Goal: Task Accomplishment & Management: Manage account settings

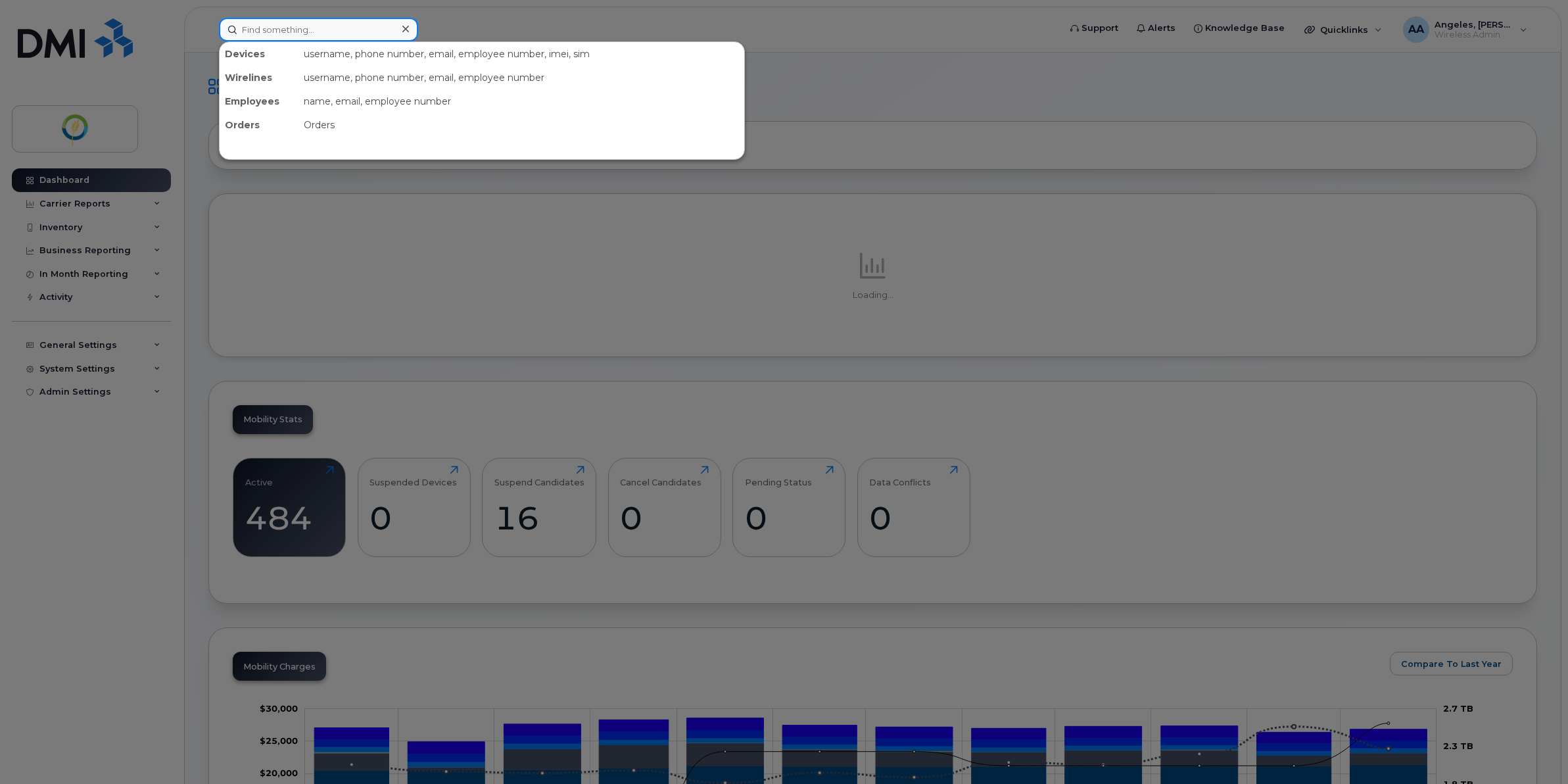
click at [295, 29] on input at bounding box center [318, 29] width 199 height 24
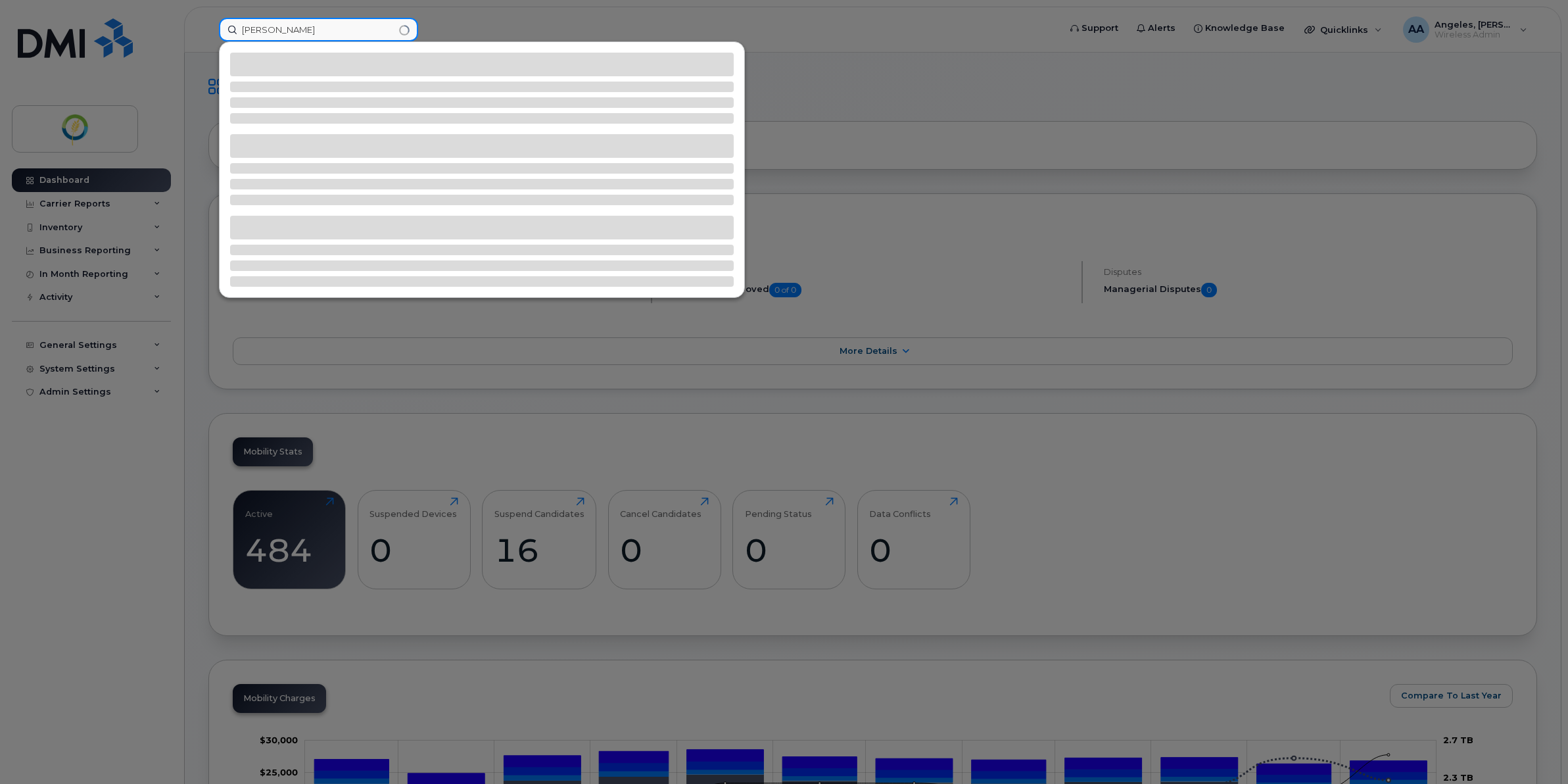
type input "steve"
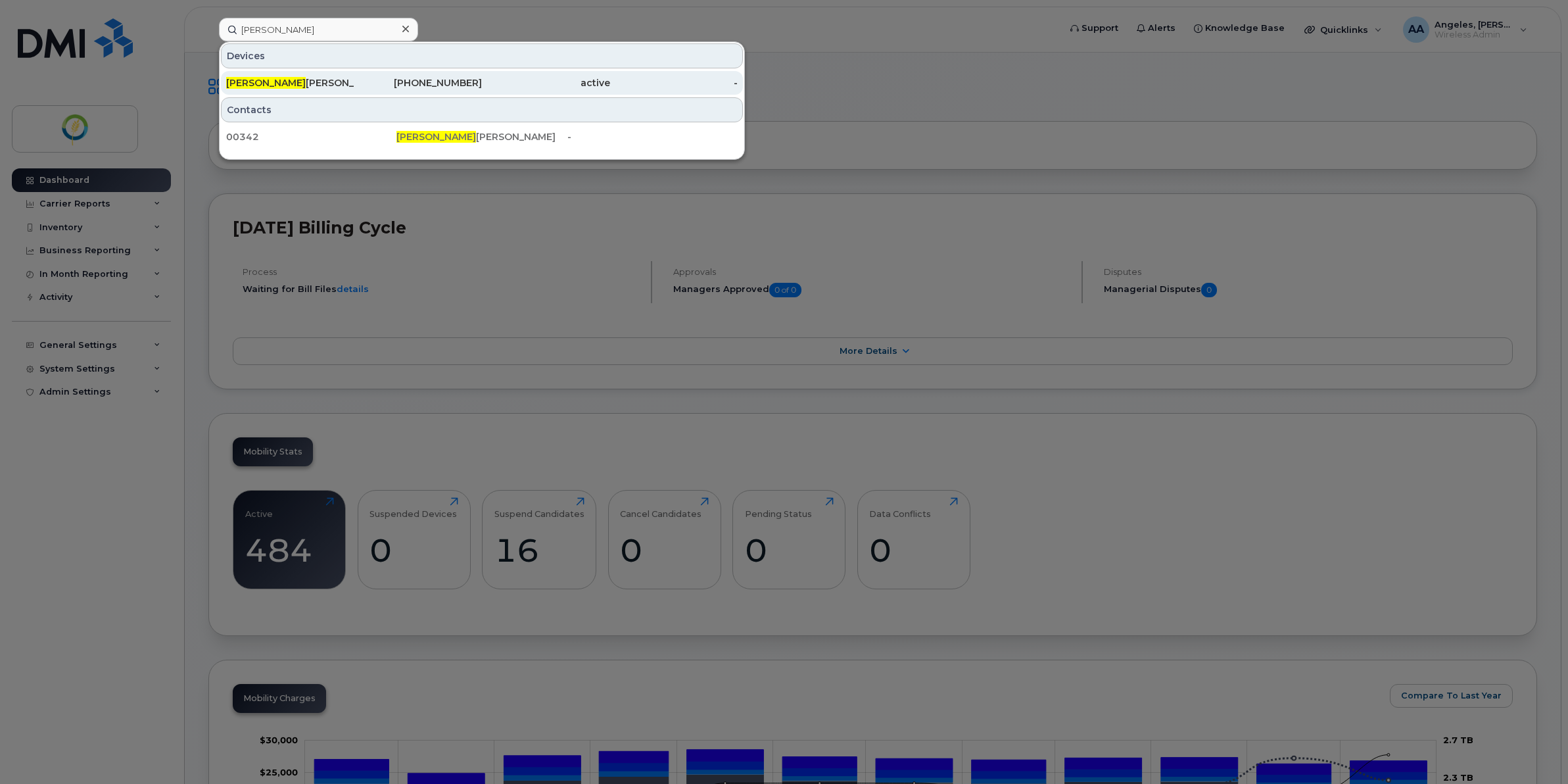
click at [346, 81] on div "Steve Denton" at bounding box center [290, 83] width 129 height 13
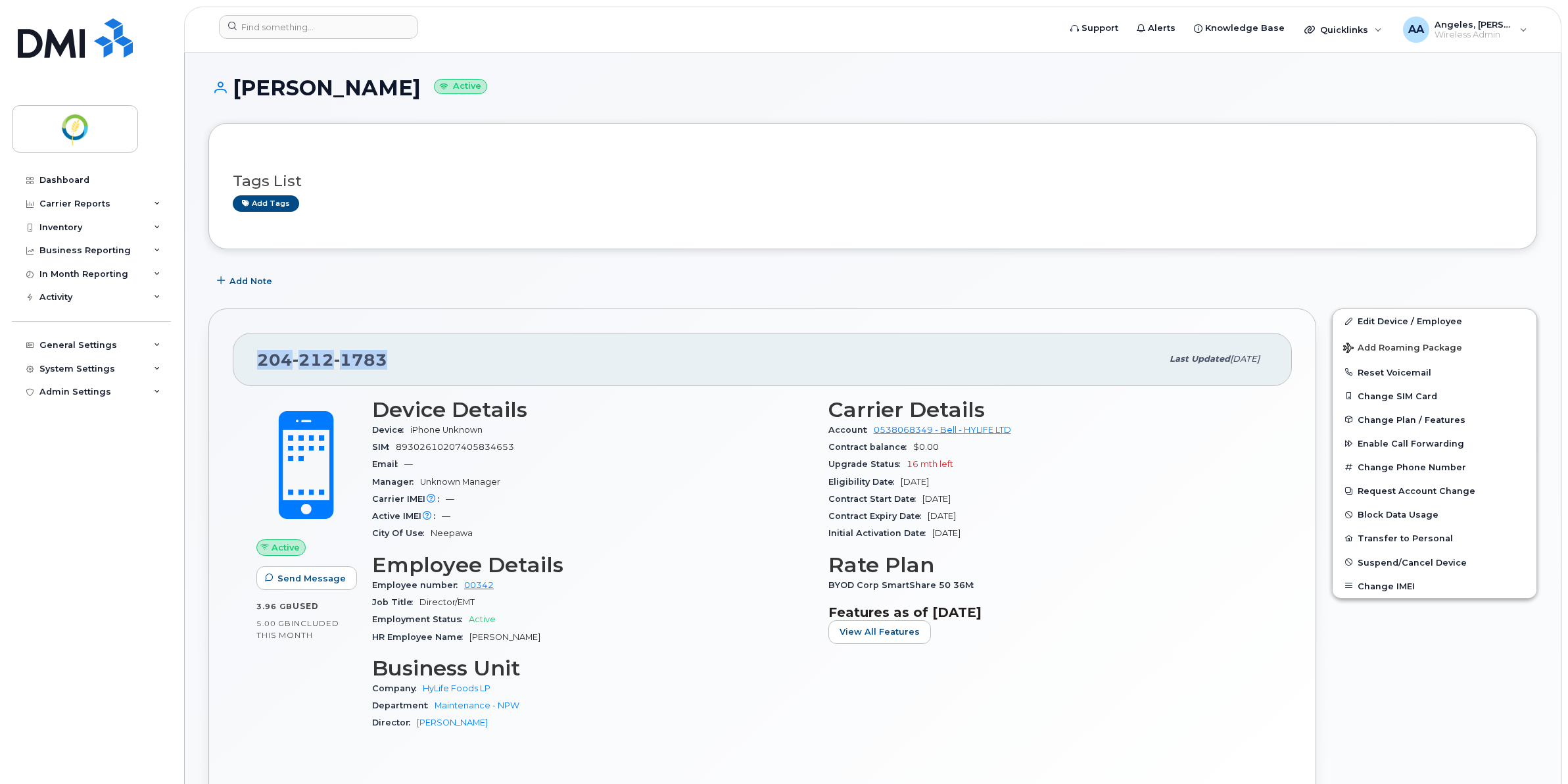
drag, startPoint x: 405, startPoint y: 357, endPoint x: 219, endPoint y: 357, distance: 186.0
click at [219, 357] on div "204 212 1783 Last updated Oct 15, 2025 Active Send Message 3.96 GB  used 5.00 G…" at bounding box center [762, 567] width 1107 height 517
drag, startPoint x: 219, startPoint y: 357, endPoint x: 314, endPoint y: 362, distance: 95.1
copy span "204 212 1783"
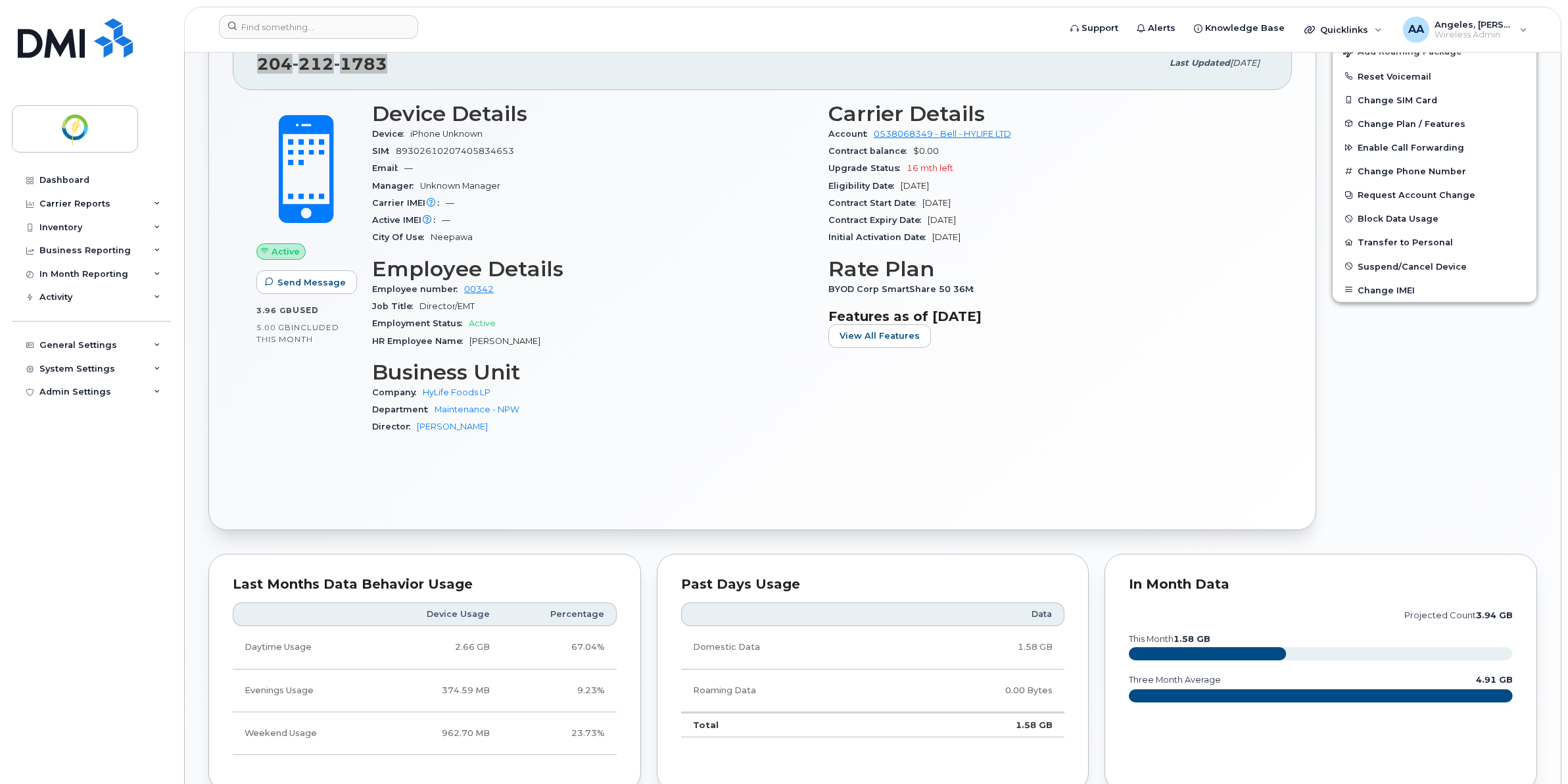
scroll to position [82, 0]
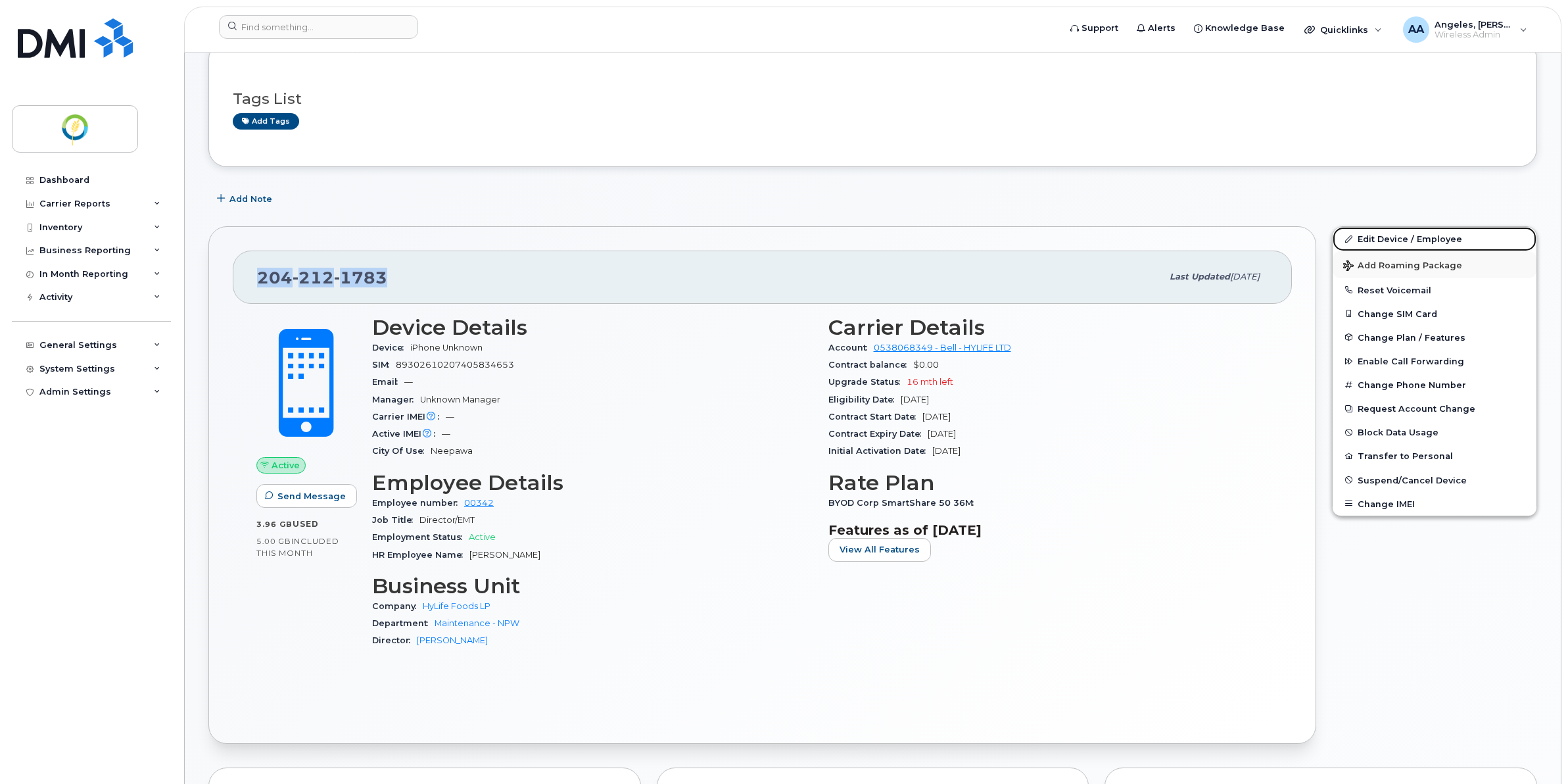
drag, startPoint x: 1395, startPoint y: 238, endPoint x: 1369, endPoint y: 270, distance: 41.2
click at [1395, 238] on link "Edit Device / Employee" at bounding box center [1434, 239] width 203 height 24
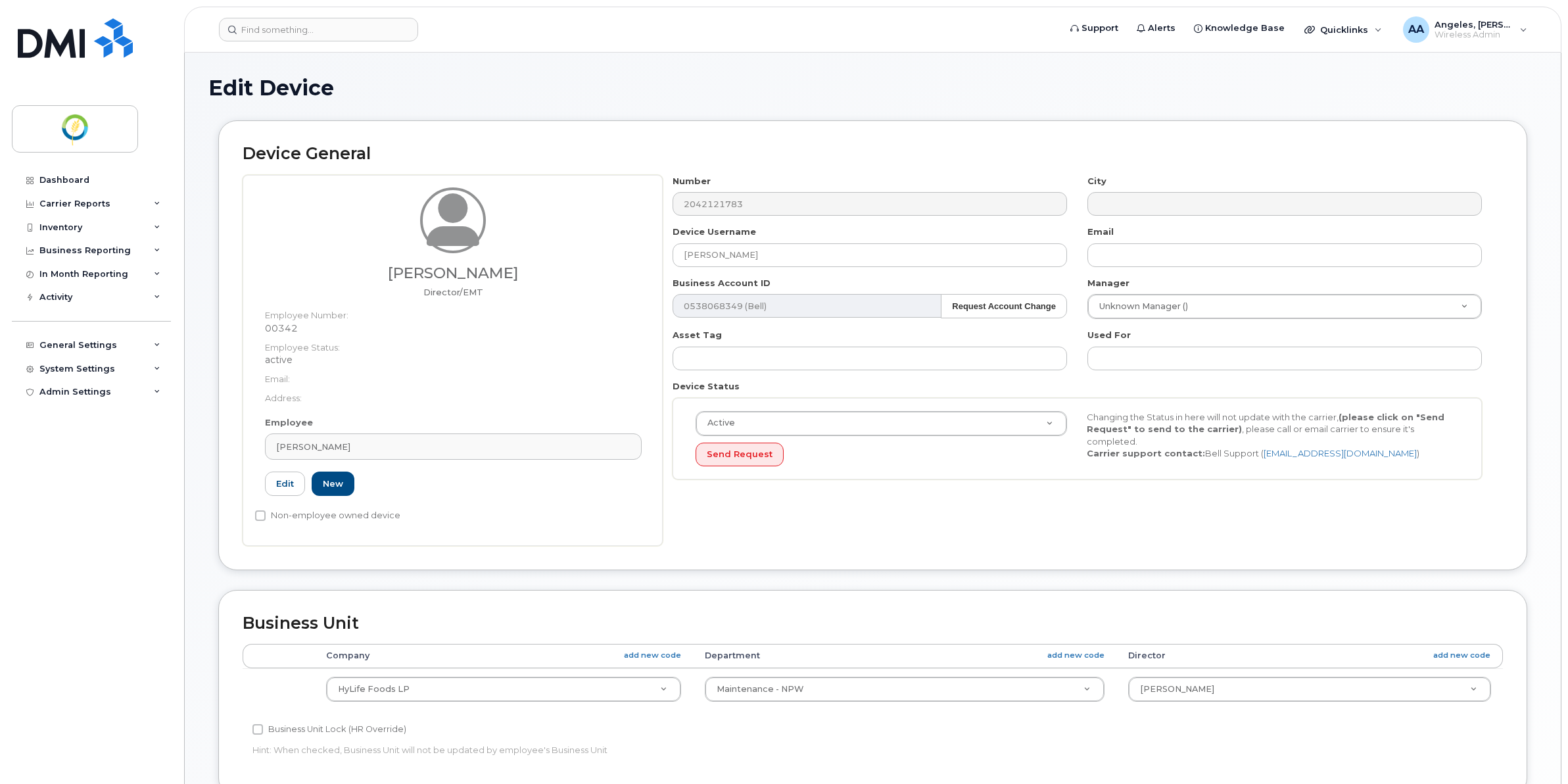
select select "29336488"
select select "29336528"
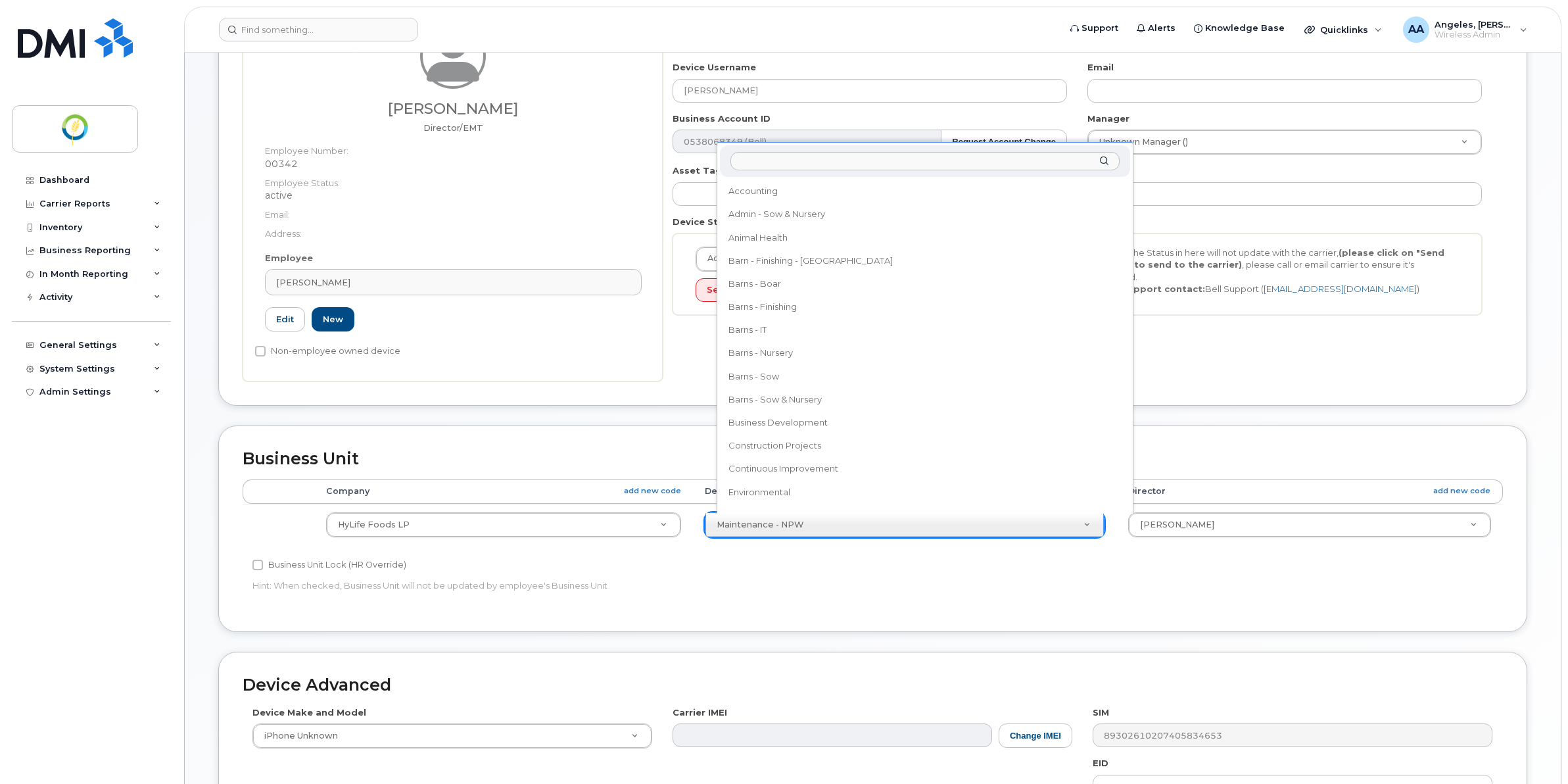
scroll to position [418, 0]
drag, startPoint x: 830, startPoint y: 530, endPoint x: 720, endPoint y: 522, distance: 110.3
drag, startPoint x: 1060, startPoint y: 570, endPoint x: 1053, endPoint y: 573, distance: 7.6
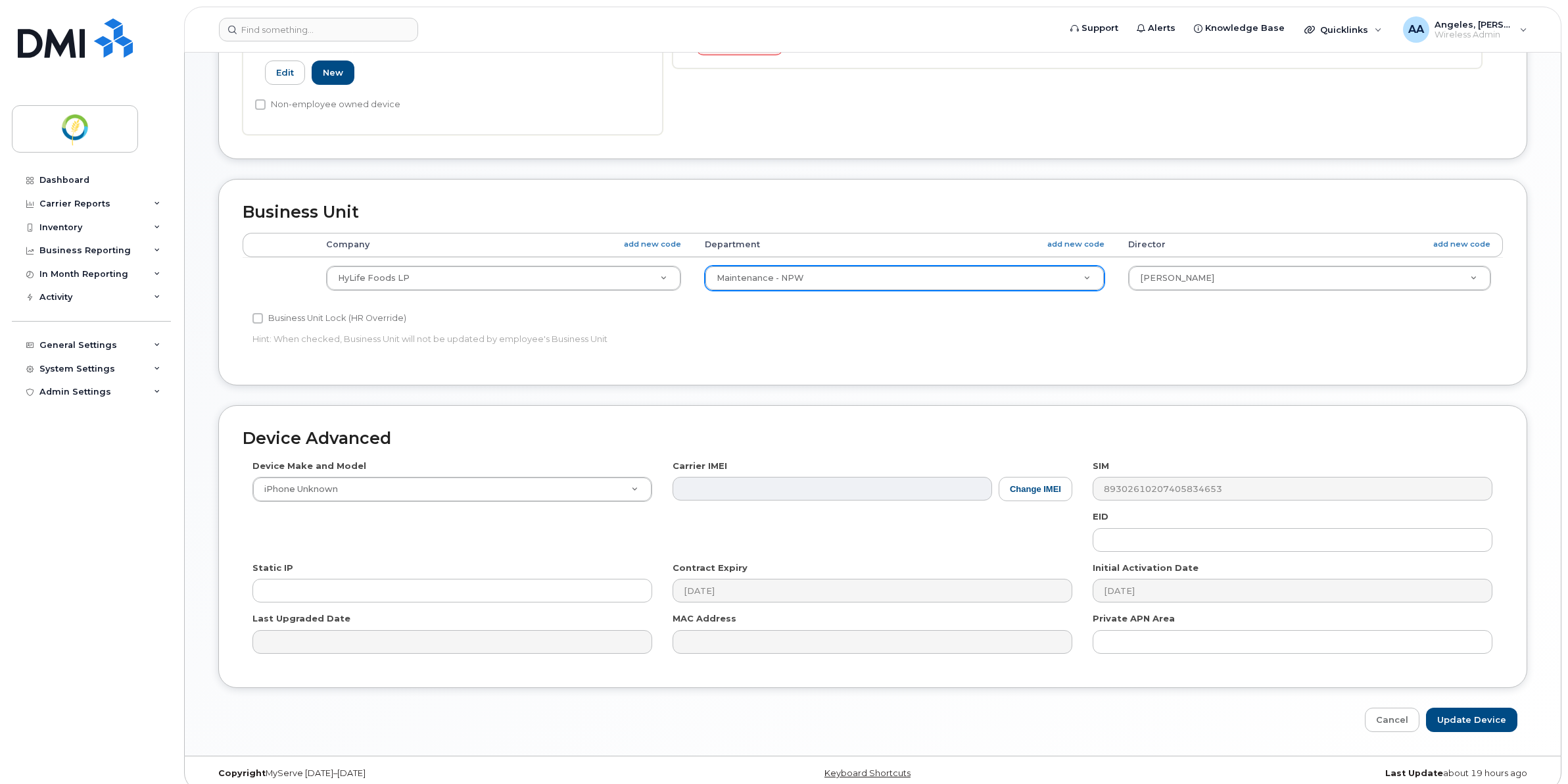
scroll to position [0, 0]
